Goal: Transaction & Acquisition: Purchase product/service

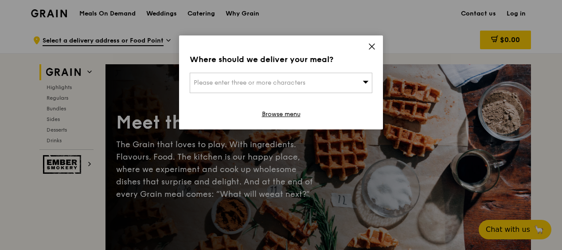
click at [372, 46] on icon at bounding box center [372, 47] width 8 height 8
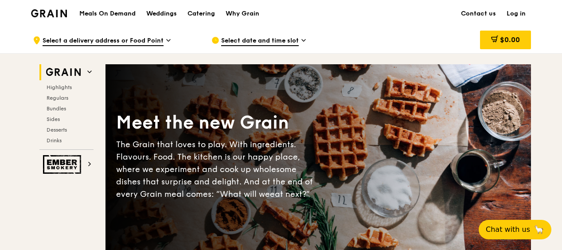
click at [105, 12] on h1 "Meals On Demand" at bounding box center [107, 13] width 56 height 9
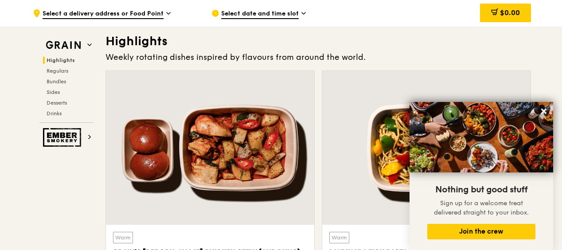
scroll to position [266, 0]
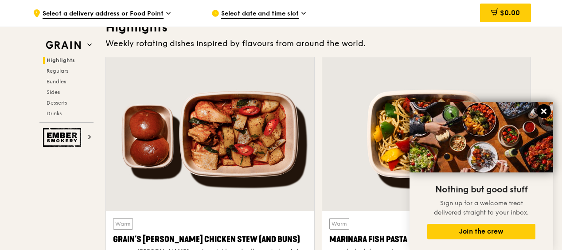
click at [546, 112] on icon at bounding box center [544, 111] width 8 height 8
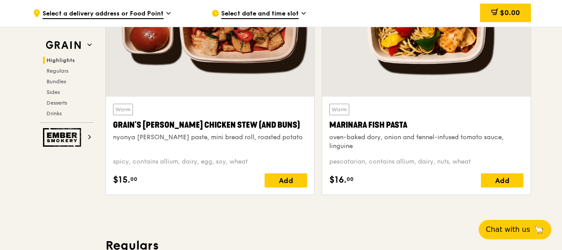
scroll to position [399, 0]
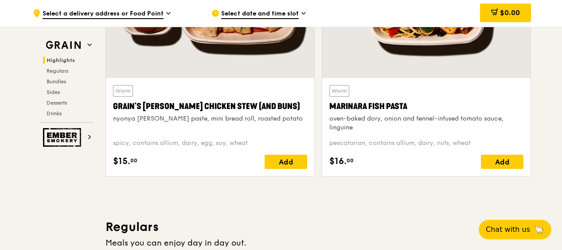
drag, startPoint x: 330, startPoint y: 104, endPoint x: 424, endPoint y: 106, distance: 94.4
click at [424, 106] on div "Warm Marinara Fish Pasta oven-baked dory, onion and fennel-infused tomato sauce…" at bounding box center [426, 127] width 208 height 98
copy div "Marinara Fish Pasta"
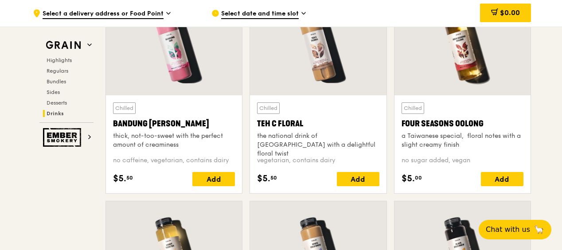
scroll to position [3146, 0]
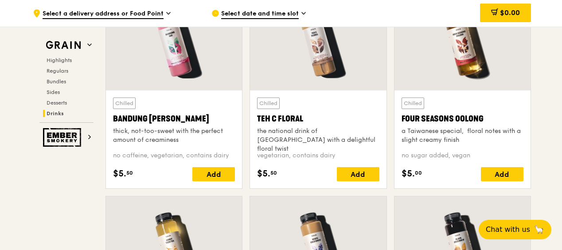
drag, startPoint x: 401, startPoint y: 114, endPoint x: 489, endPoint y: 113, distance: 87.3
click at [489, 113] on div "Four Seasons Oolong" at bounding box center [462, 119] width 122 height 12
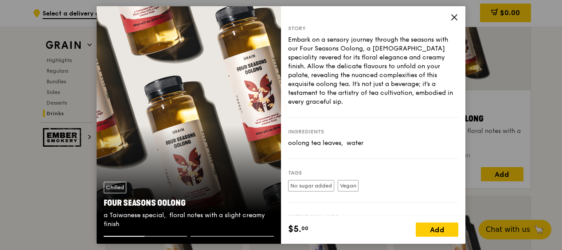
click at [451, 19] on icon at bounding box center [454, 17] width 8 height 8
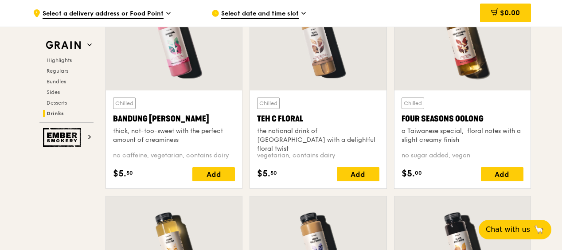
drag, startPoint x: 404, startPoint y: 114, endPoint x: 486, endPoint y: 112, distance: 82.5
click at [486, 113] on div "Four Seasons Oolong" at bounding box center [462, 119] width 122 height 12
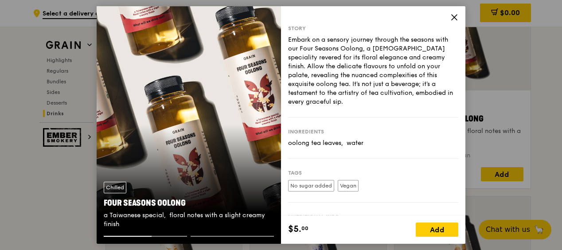
copy div "Four Seasons Oolong"
click at [449, 19] on div "Story Embark on a sensory journey through the seasons with our Four Seasons Ool…" at bounding box center [373, 110] width 184 height 209
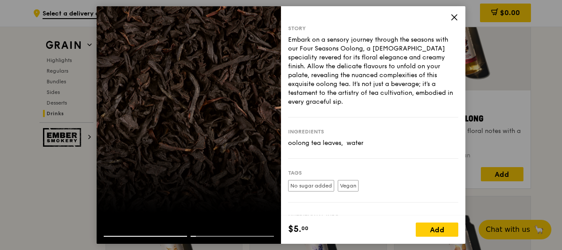
click at [453, 17] on icon at bounding box center [454, 17] width 8 height 8
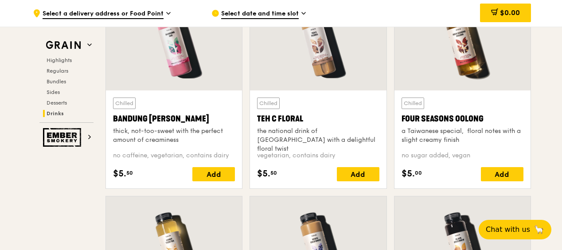
drag, startPoint x: 482, startPoint y: 113, endPoint x: 409, endPoint y: 108, distance: 72.4
click at [409, 108] on div "Chilled Four Seasons Oolong a Taiwanese special,  floral notes with a slight cr…" at bounding box center [462, 120] width 122 height 47
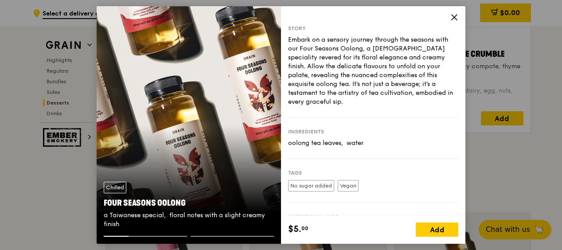
scroll to position [2880, 0]
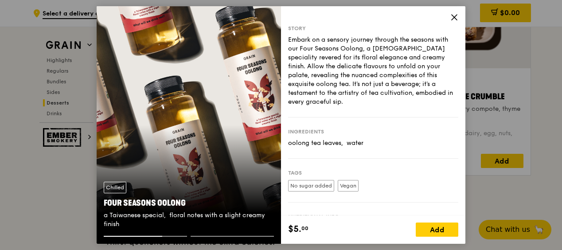
drag, startPoint x: 103, startPoint y: 201, endPoint x: 187, endPoint y: 205, distance: 83.8
click at [187, 205] on div "Chilled Four Seasons Oolong a Taiwanese special,  floral notes with a slight cr…" at bounding box center [189, 205] width 184 height 61
copy div "Four Seasons Oolong"
click at [455, 24] on div "Story Embark on a sensory journey through the seasons with our Four Seasons Ool…" at bounding box center [373, 110] width 184 height 209
